Goal: Find specific page/section: Find specific page/section

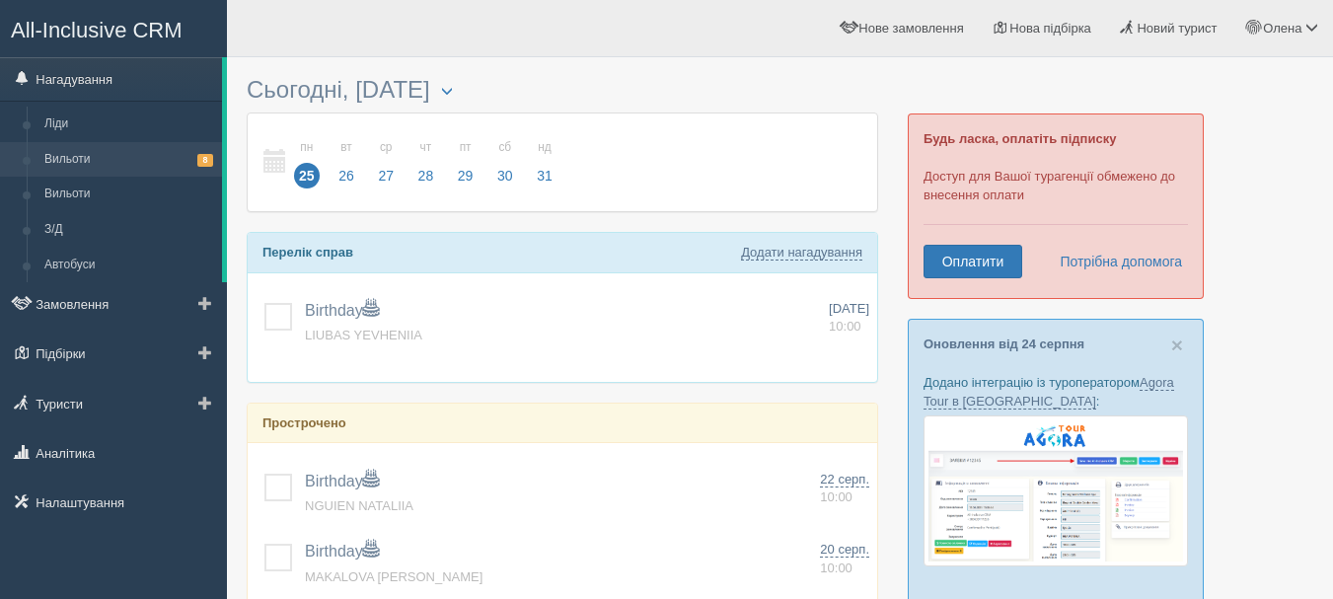
click at [97, 164] on link "Вильоти 8" at bounding box center [129, 160] width 186 height 36
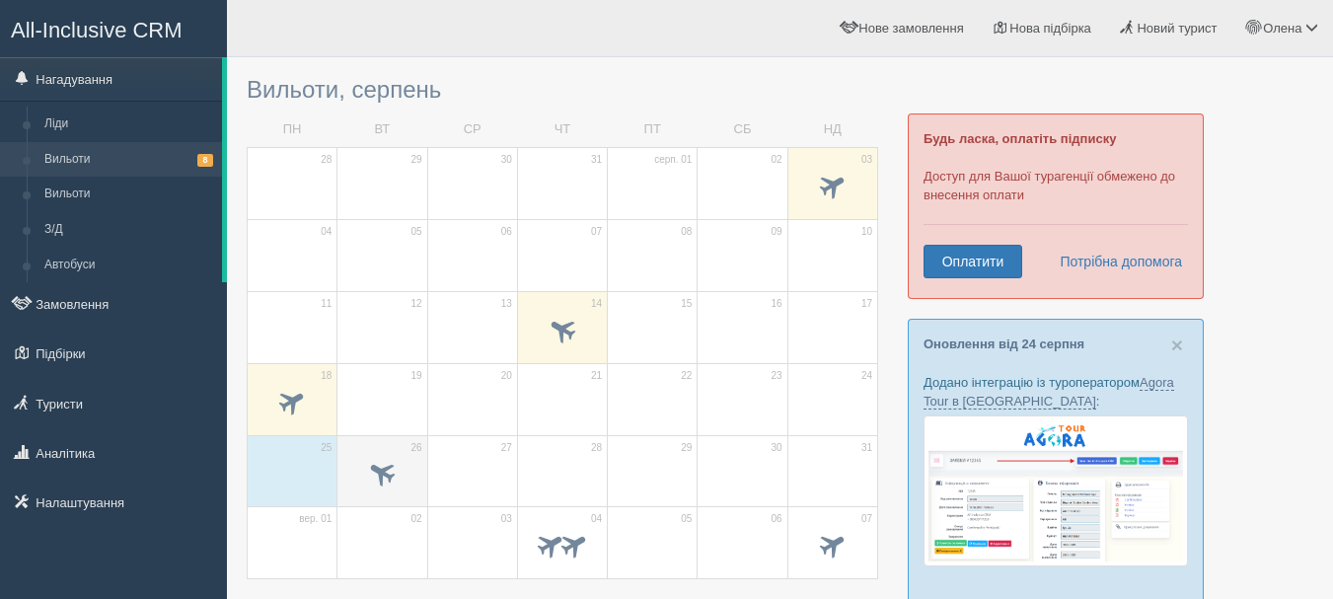
click at [386, 475] on span at bounding box center [382, 473] width 33 height 33
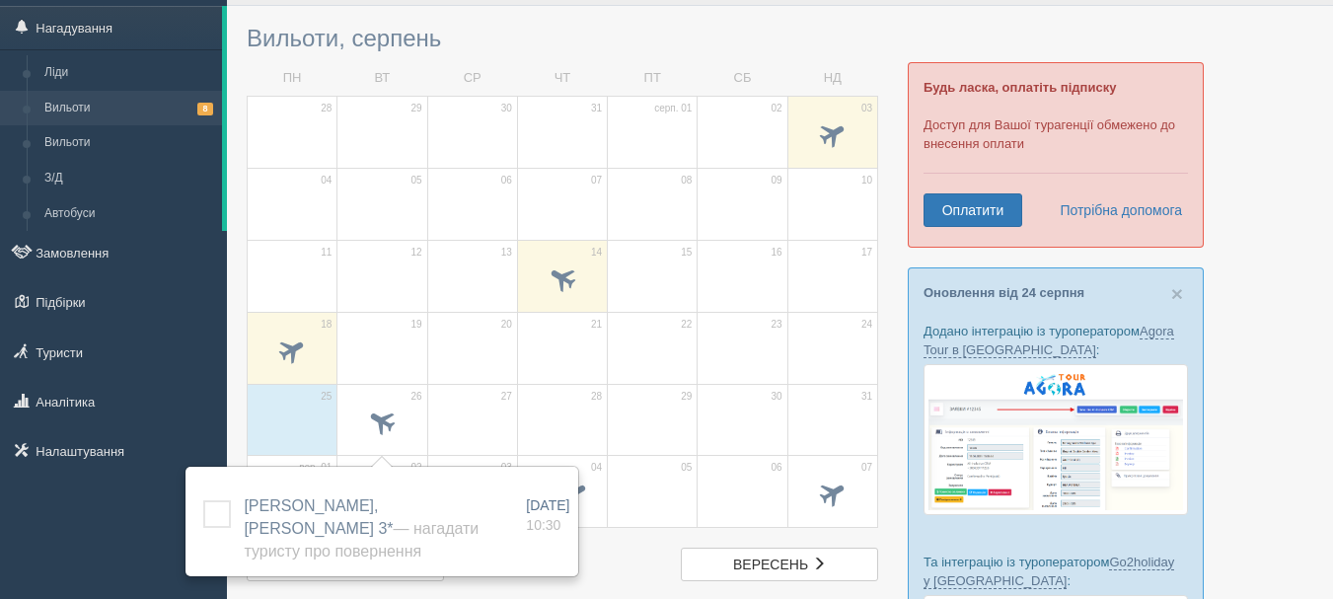
scroll to position [197, 0]
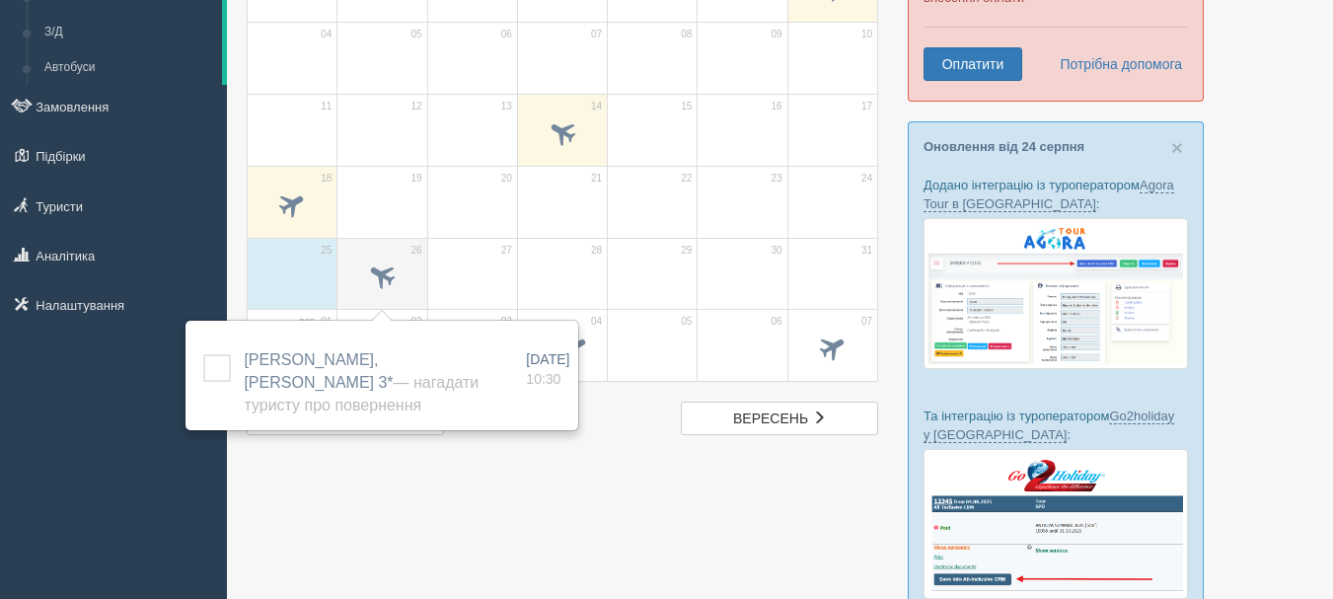
click at [387, 272] on span at bounding box center [382, 275] width 33 height 33
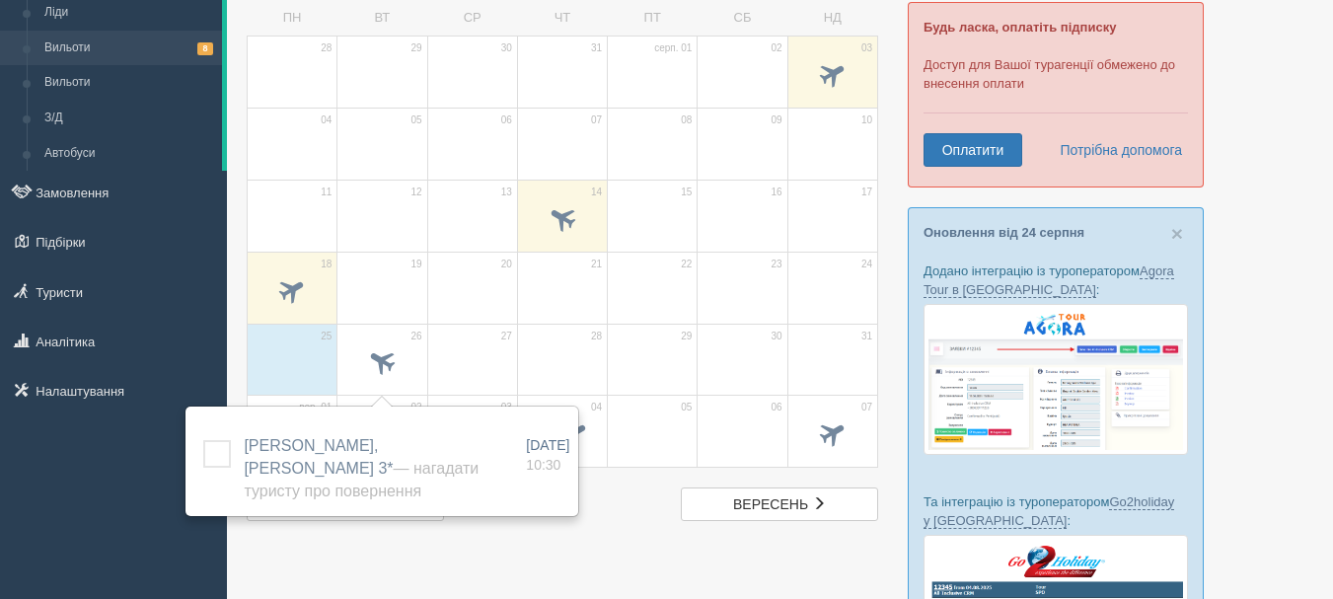
scroll to position [0, 0]
